Goal: Task Accomplishment & Management: Manage account settings

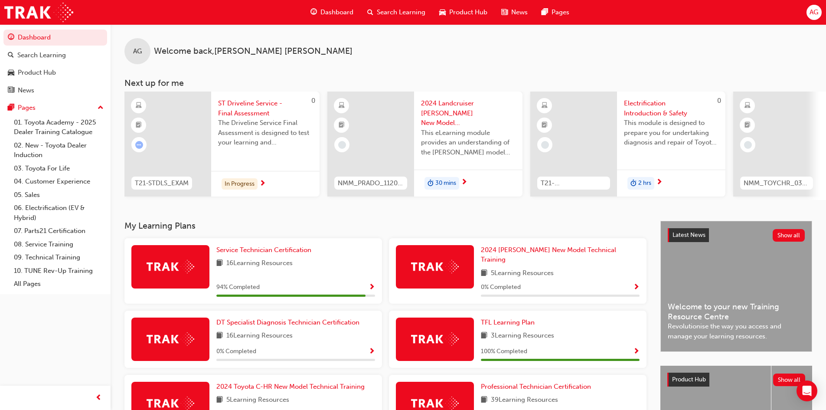
click at [814, 10] on span "AG" at bounding box center [814, 12] width 9 height 10
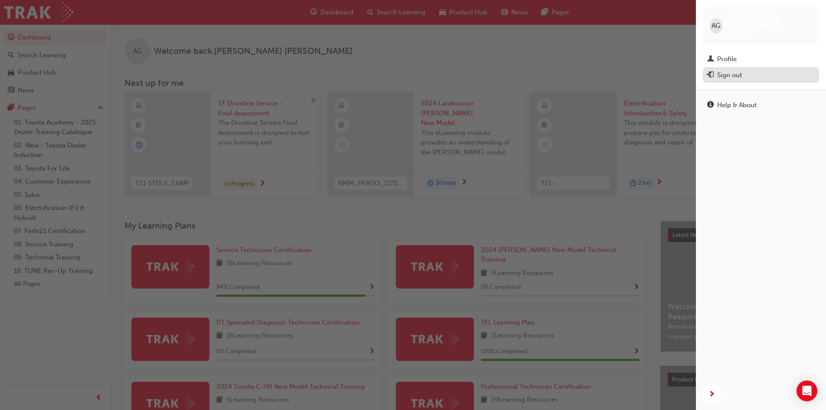
click at [752, 70] on div "Sign out" at bounding box center [761, 75] width 108 height 11
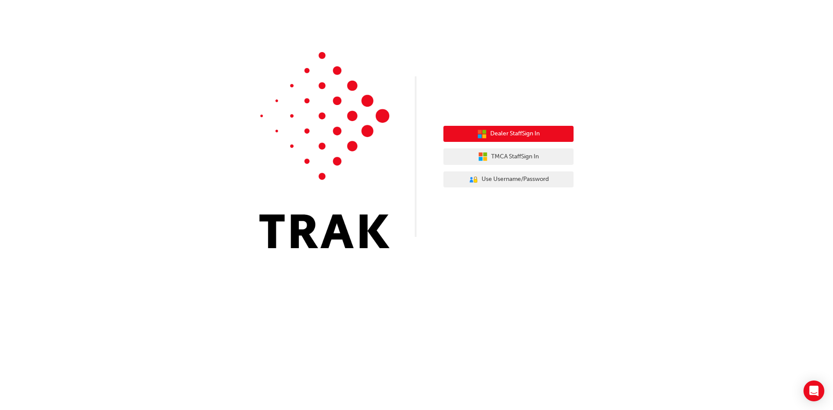
click at [494, 133] on span "Dealer Staff Sign In" at bounding box center [514, 134] width 49 height 10
